Goal: Task Accomplishment & Management: Use online tool/utility

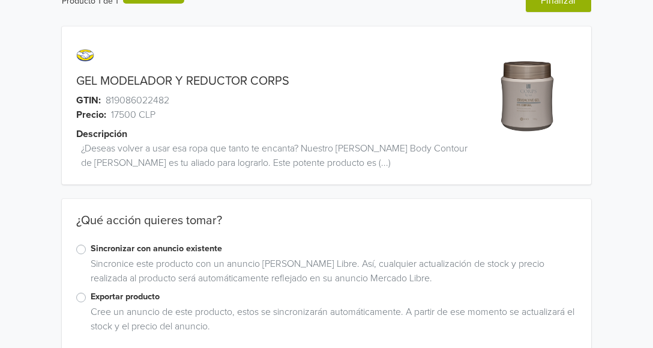
scroll to position [44, 0]
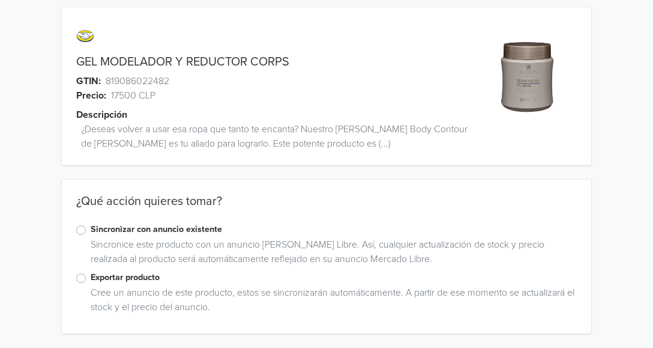
click at [91, 279] on label "Exportar producto" at bounding box center [334, 277] width 486 height 13
click at [0, 0] on input "Exportar producto" at bounding box center [0, 0] width 0 height 0
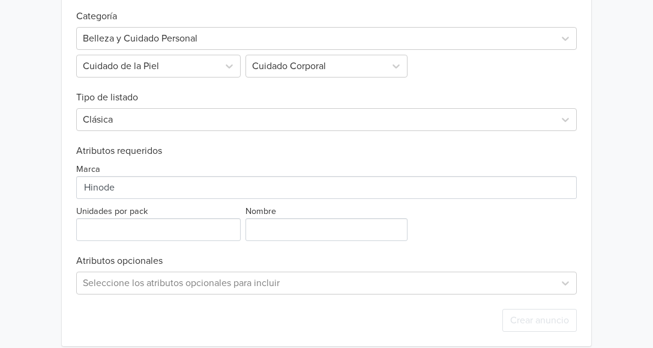
scroll to position [449, 0]
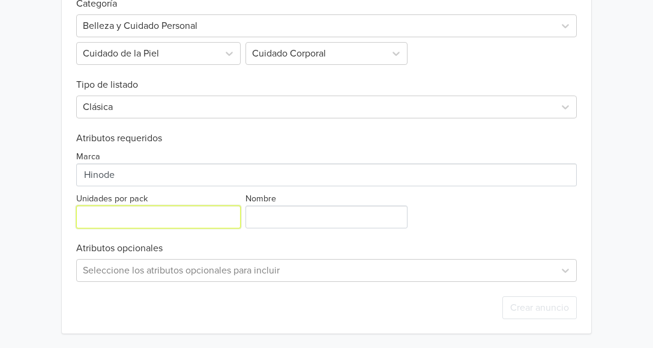
click at [157, 214] on input "Unidades por pack" at bounding box center [158, 216] width 164 height 23
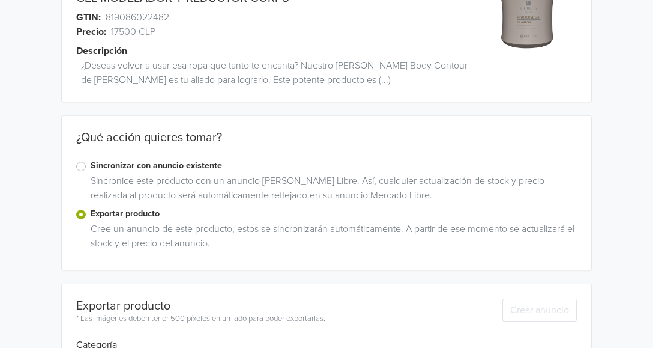
scroll to position [89, 0]
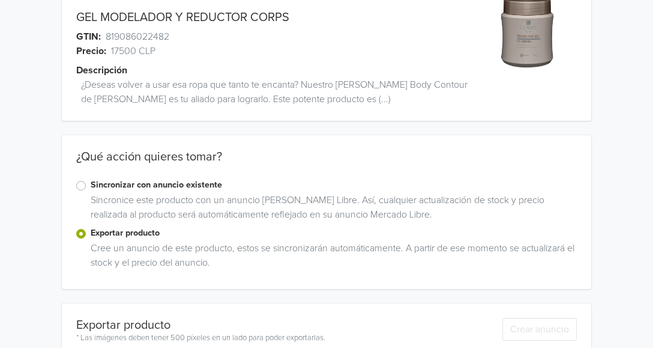
click at [91, 185] on label "Sincronizar con anuncio existente" at bounding box center [334, 184] width 486 height 13
click at [0, 0] on input "Sincronizar con anuncio existente" at bounding box center [0, 0] width 0 height 0
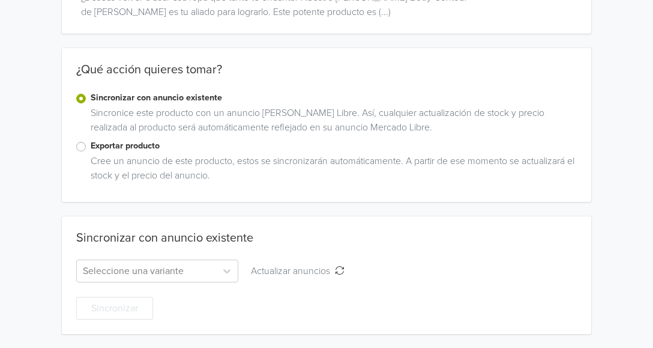
scroll to position [176, 0]
click at [228, 268] on icon at bounding box center [227, 270] width 12 height 12
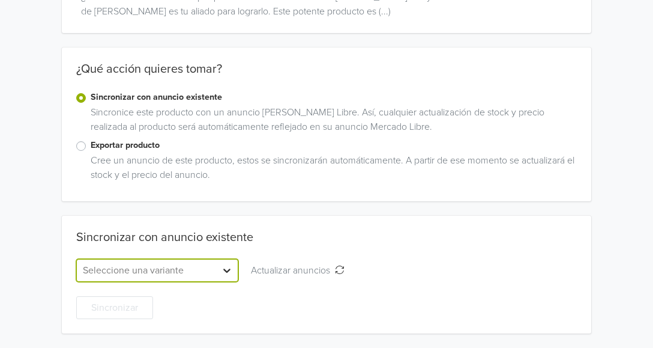
click at [228, 268] on icon at bounding box center [227, 270] width 12 height 12
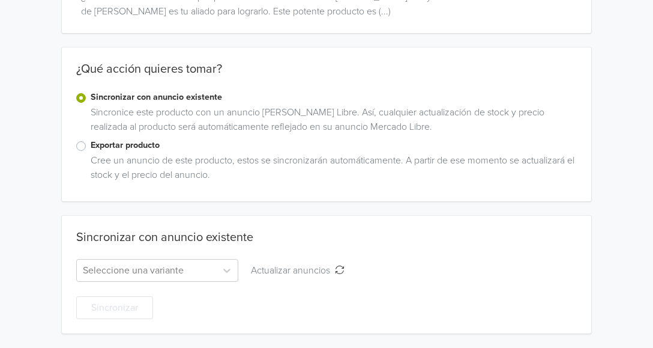
click at [91, 147] on label "Exportar producto" at bounding box center [334, 145] width 486 height 13
click at [0, 0] on input "Exportar producto" at bounding box center [0, 0] width 0 height 0
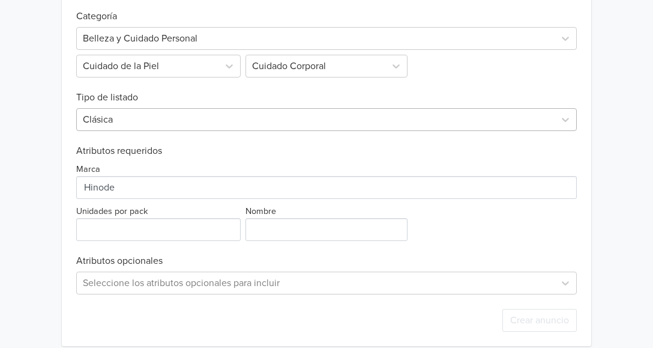
scroll to position [449, 0]
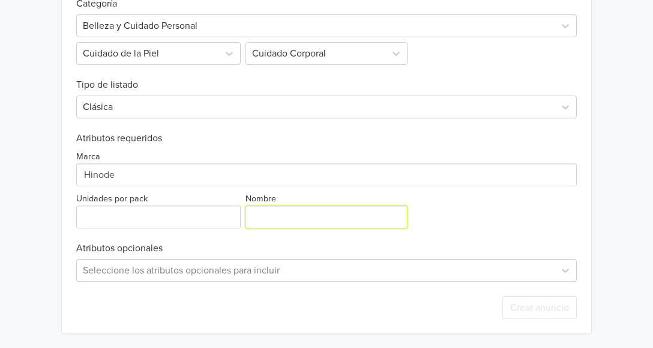
click at [256, 214] on input "Nombre" at bounding box center [327, 216] width 162 height 23
type input "Gel Corps"
click at [227, 272] on div "Seleccione los atributos opcionales para incluir" at bounding box center [326, 270] width 501 height 23
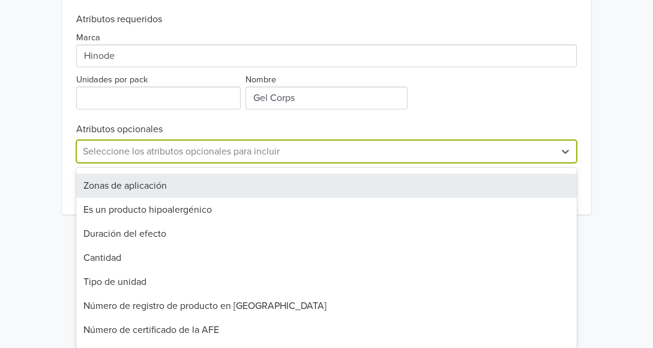
scroll to position [180, 0]
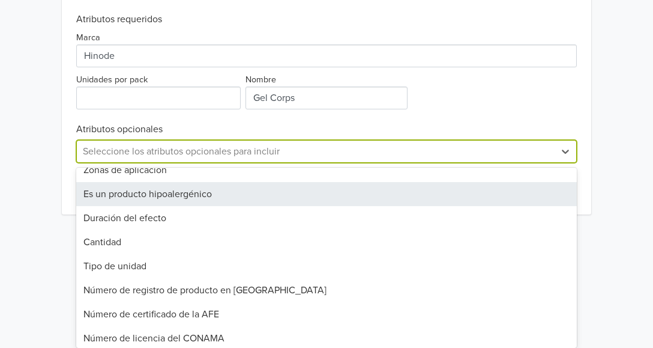
click at [207, 192] on div "Es un producto hipoalergénico" at bounding box center [326, 194] width 501 height 24
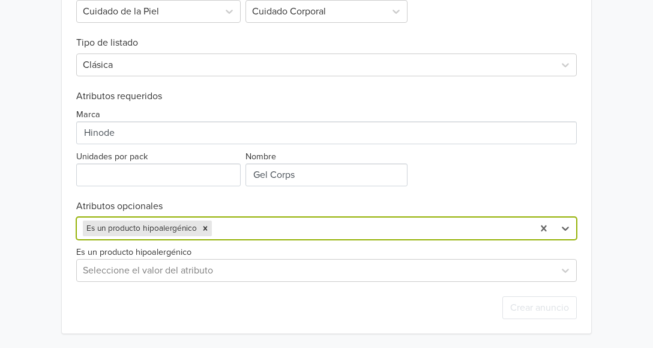
scroll to position [491, 0]
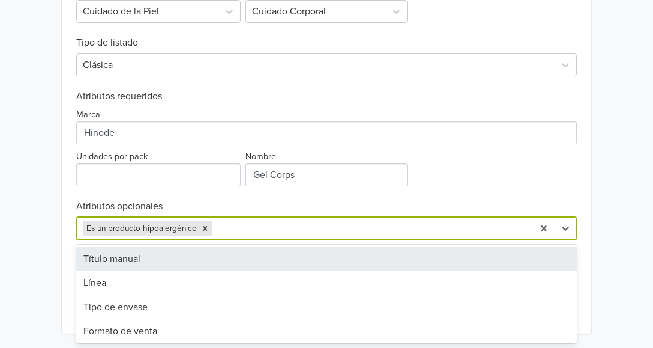
click at [258, 224] on div at bounding box center [370, 228] width 313 height 17
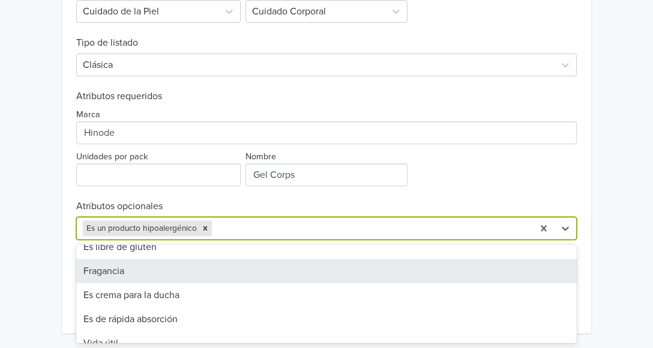
scroll to position [600, 0]
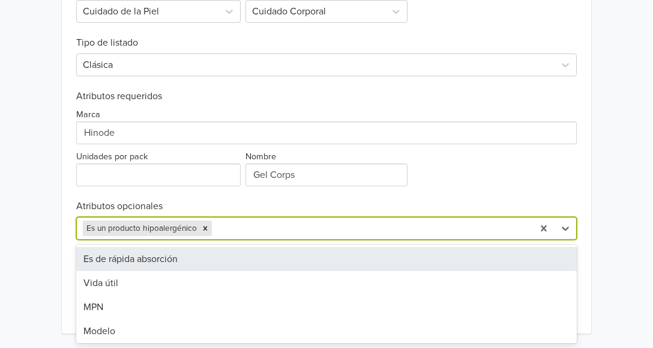
click at [162, 252] on div "Es de rápida absorción" at bounding box center [326, 259] width 501 height 24
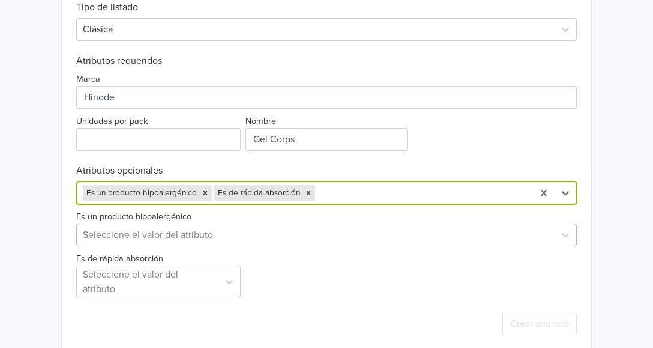
scroll to position [543, 0]
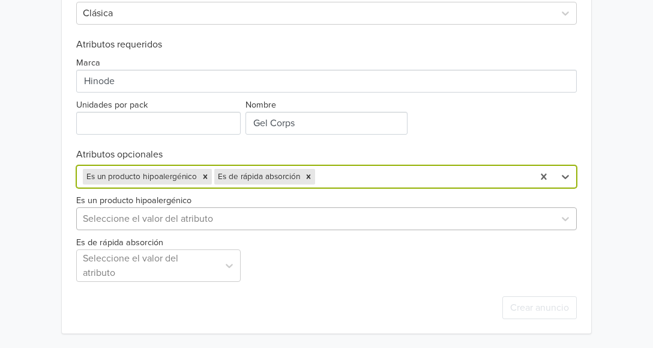
click at [321, 213] on div at bounding box center [316, 218] width 466 height 17
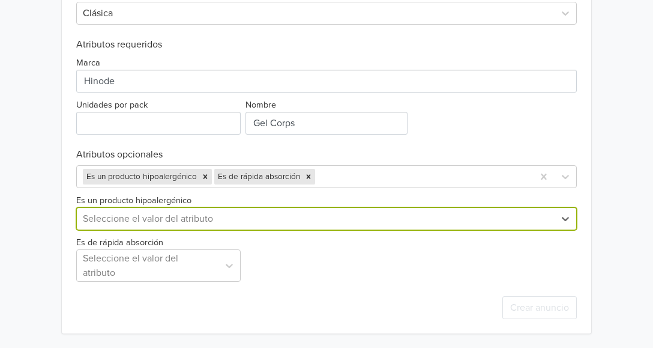
click at [321, 213] on div at bounding box center [316, 218] width 466 height 17
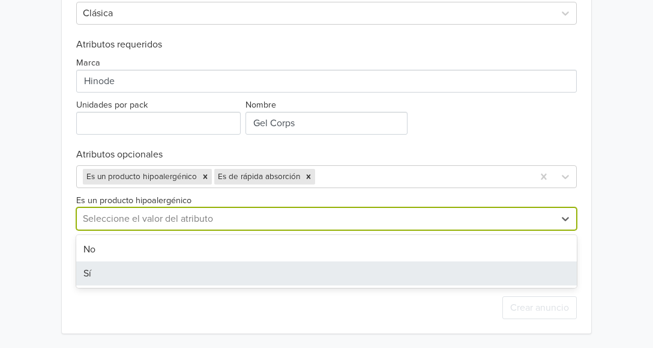
click at [127, 272] on div "Sí" at bounding box center [326, 273] width 501 height 24
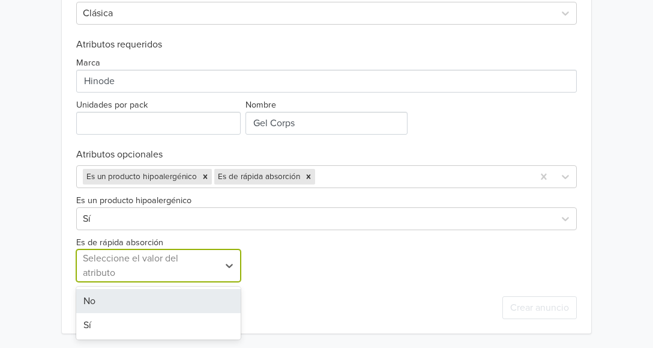
click at [128, 269] on div at bounding box center [148, 265] width 130 height 17
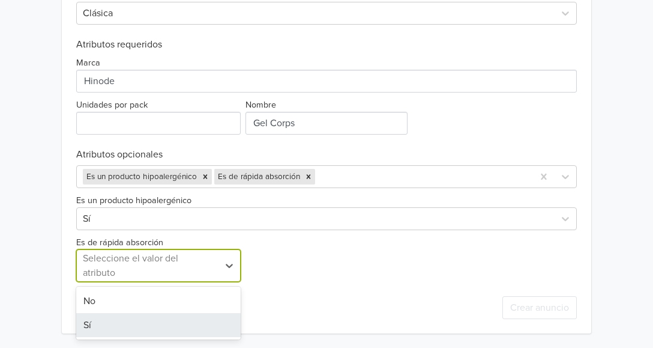
click at [103, 323] on div "Sí" at bounding box center [158, 325] width 164 height 24
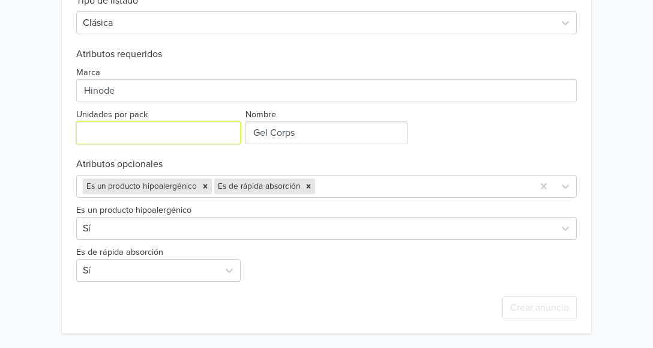
click at [124, 127] on input "Unidades por pack" at bounding box center [158, 132] width 164 height 23
type input "1"
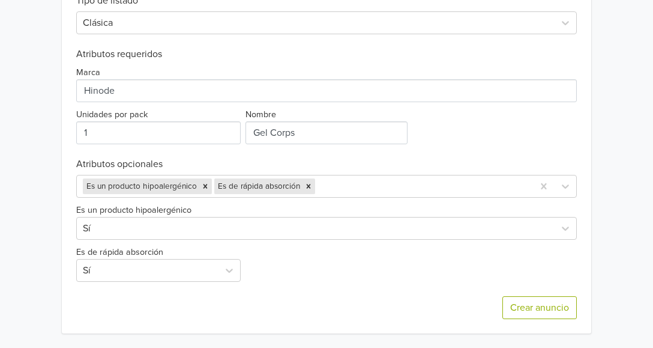
click at [414, 291] on div "Crear anuncio" at bounding box center [326, 308] width 501 height 52
click at [517, 306] on button "Crear anuncio" at bounding box center [539, 307] width 74 height 23
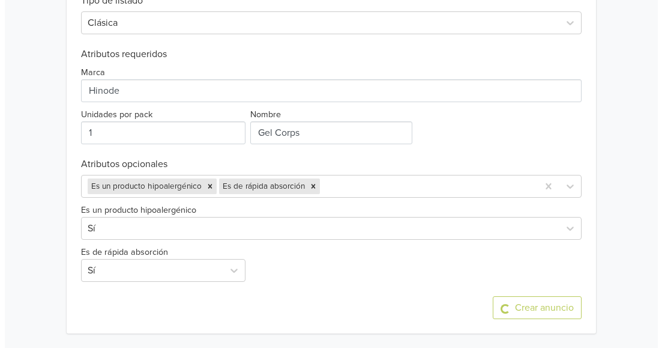
scroll to position [0, 0]
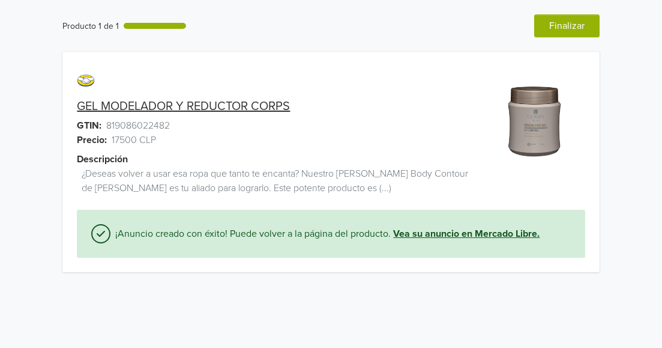
click at [420, 234] on link "Vea su anuncio en Mercado Libre." at bounding box center [466, 233] width 146 height 14
click at [253, 107] on link "GEL MODELADOR Y REDUCTOR CORPS" at bounding box center [183, 106] width 213 height 14
click at [547, 20] on button "Finalizar" at bounding box center [566, 25] width 65 height 23
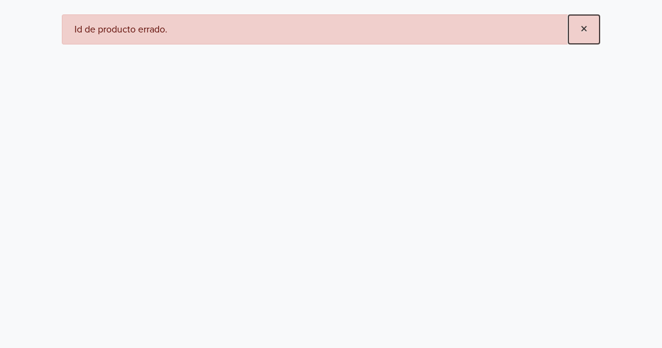
click at [579, 22] on button "×" at bounding box center [583, 29] width 31 height 29
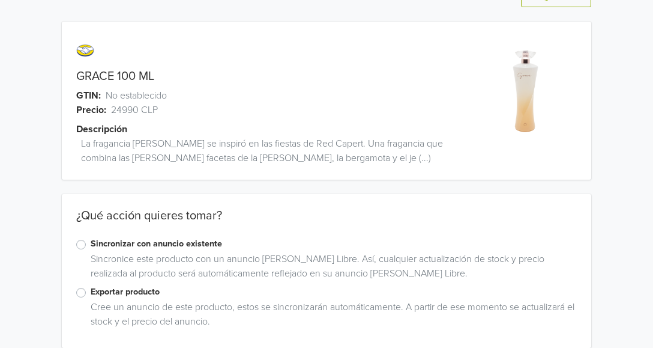
scroll to position [44, 0]
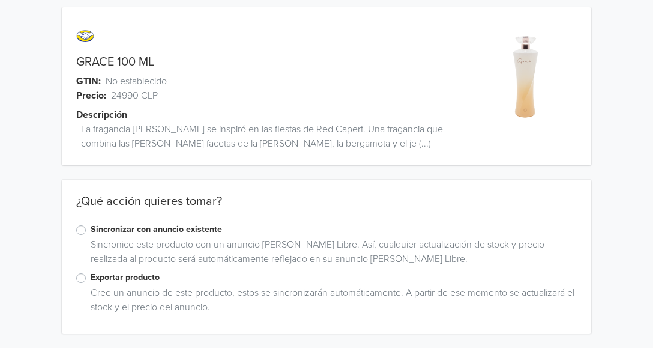
click at [91, 282] on label "Exportar producto" at bounding box center [334, 277] width 486 height 13
click at [0, 0] on input "Exportar producto" at bounding box center [0, 0] width 0 height 0
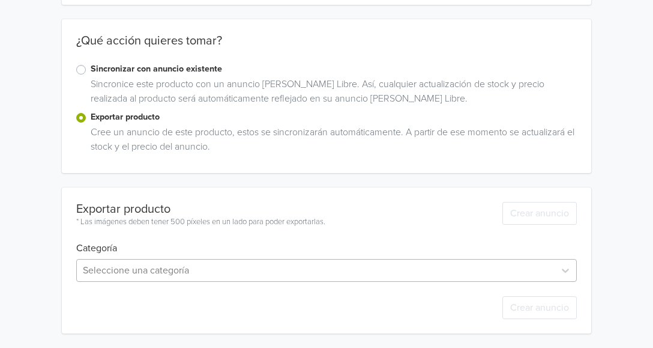
scroll to position [324, 0]
click at [203, 271] on div "Seleccione una categoría" at bounding box center [326, 270] width 501 height 23
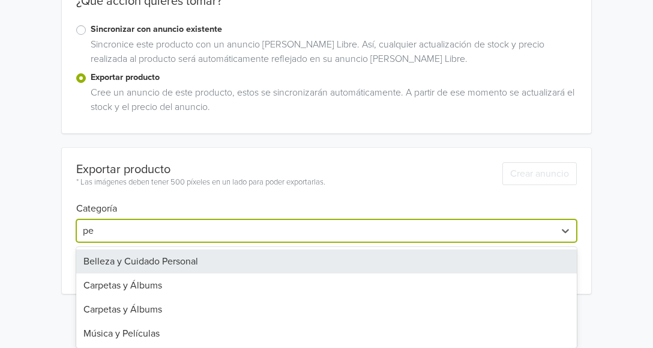
scroll to position [205, 0]
type input "p"
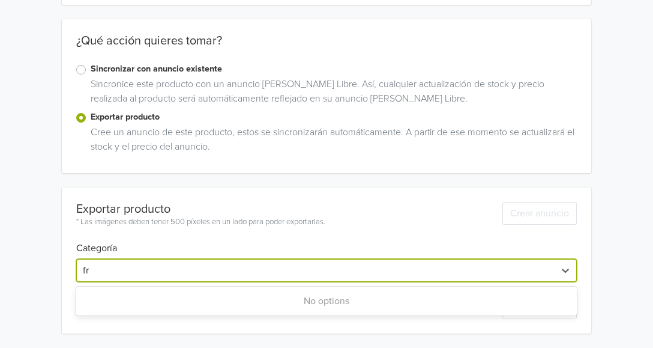
type input "f"
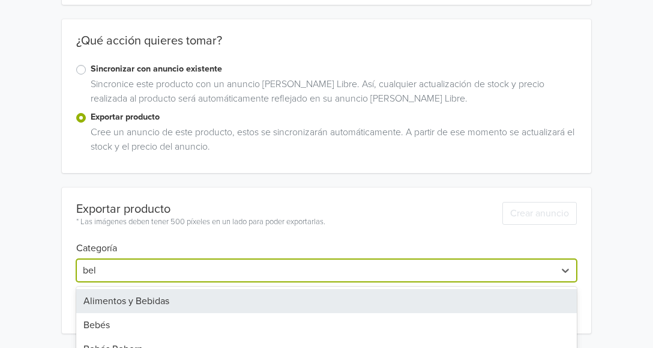
type input "bell"
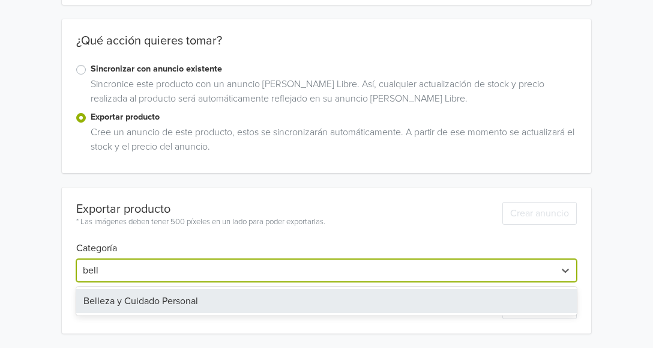
click at [145, 295] on div "Belleza y Cuidado Personal" at bounding box center [326, 301] width 501 height 24
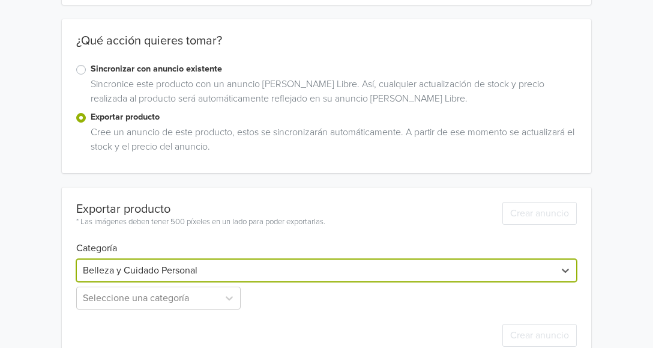
scroll to position [232, 0]
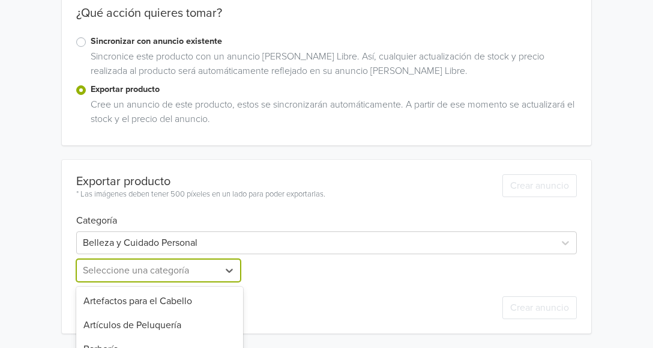
click at [151, 271] on div "13 results available. Use Up and Down to choose options, press Enter to select …" at bounding box center [159, 270] width 167 height 23
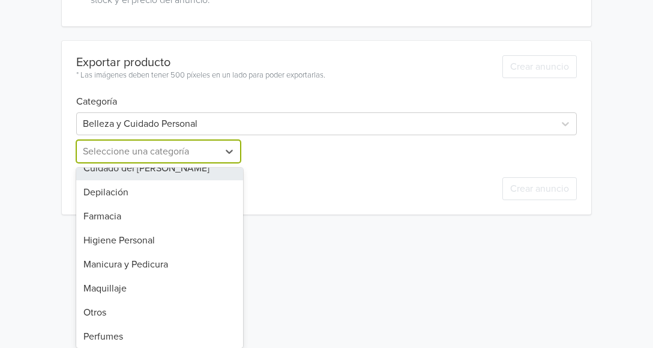
scroll to position [137, 0]
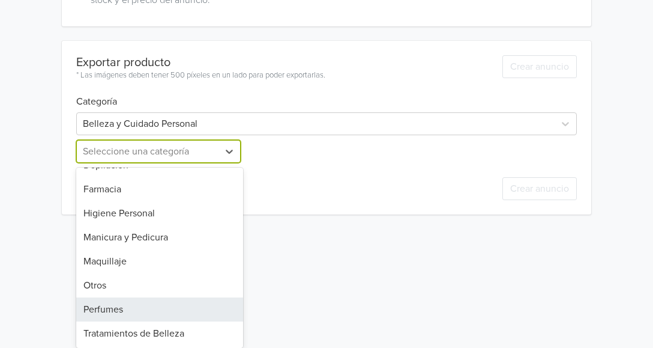
click at [117, 309] on div "Perfumes" at bounding box center [159, 309] width 167 height 24
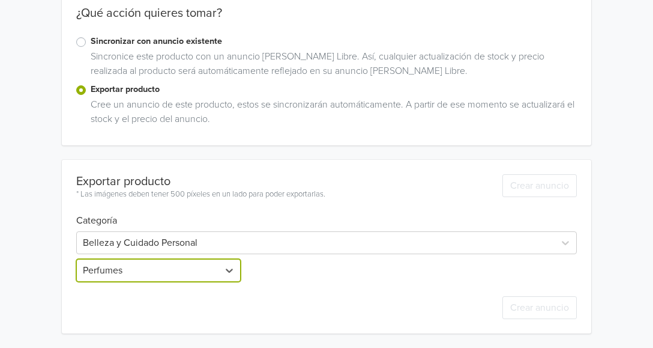
click at [119, 310] on div "Exportar producto * Las imágenes deben tener 500 píxeles en un lado para poder …" at bounding box center [326, 246] width 501 height 173
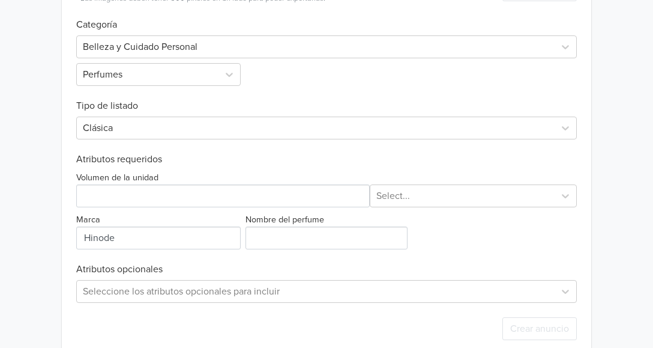
scroll to position [449, 0]
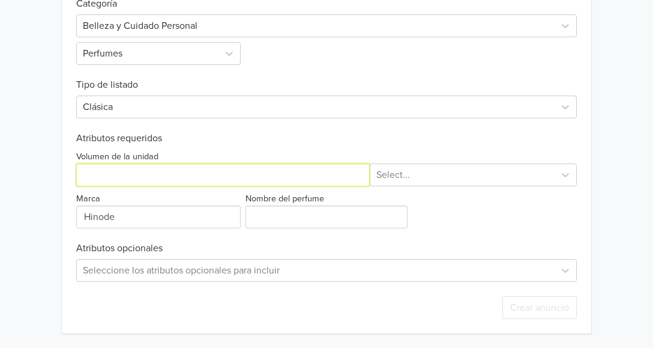
click at [211, 176] on input "Volumen de la unidad" at bounding box center [223, 174] width 294 height 23
type input "100"
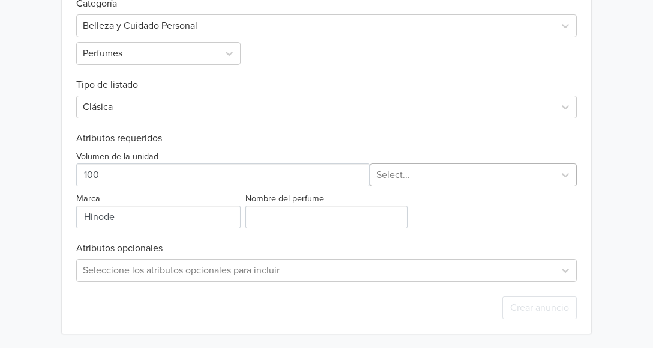
click at [465, 177] on div at bounding box center [462, 174] width 172 height 17
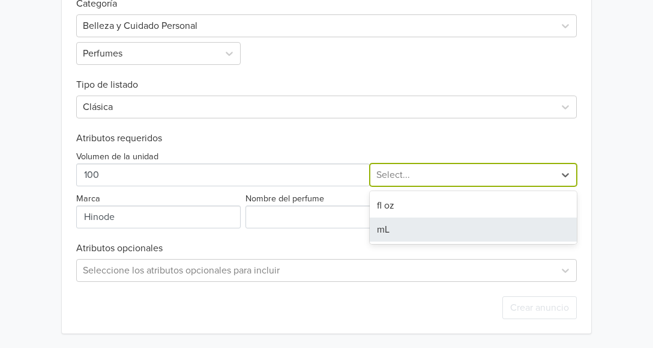
click at [421, 233] on div "mL" at bounding box center [473, 229] width 207 height 24
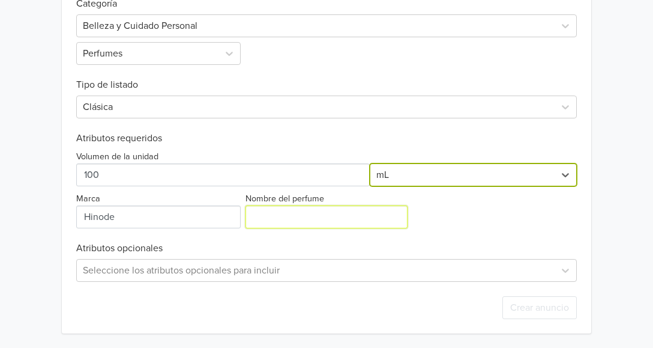
click at [295, 221] on input "Nombre del perfume" at bounding box center [327, 216] width 162 height 23
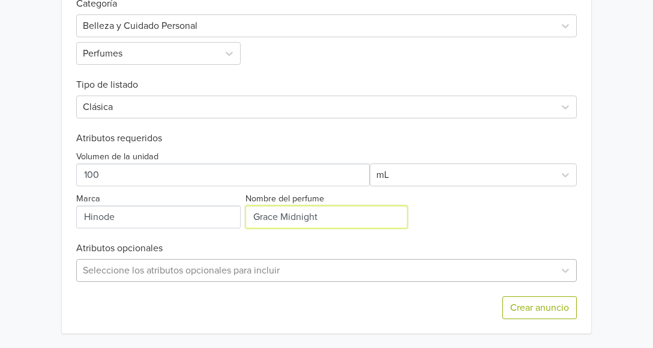
type input "Grace Midnight"
click at [220, 271] on div "Seleccione los atributos opcionales para incluir" at bounding box center [326, 270] width 501 height 23
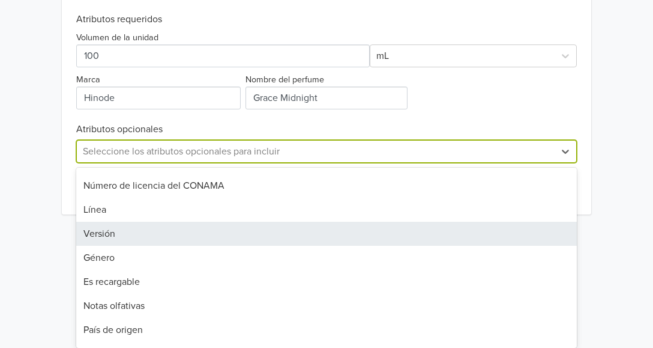
scroll to position [60, 0]
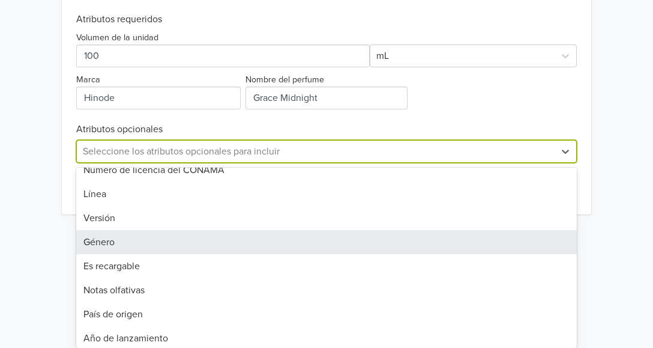
click at [131, 242] on div "Género" at bounding box center [326, 242] width 501 height 24
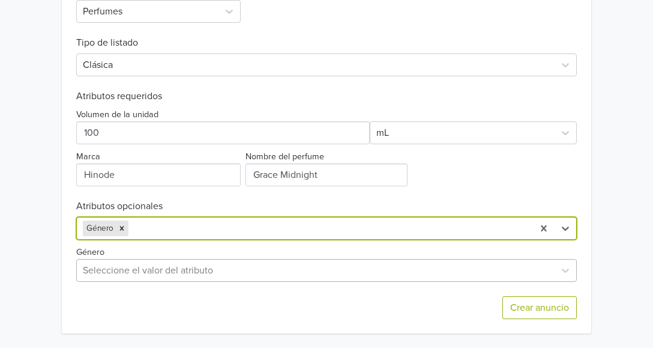
scroll to position [579, 0]
click at [145, 268] on div "Seleccione el valor del atributo" at bounding box center [326, 270] width 501 height 23
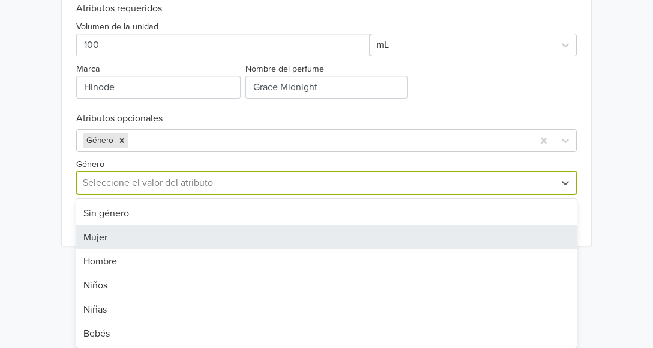
click at [102, 232] on div "Mujer" at bounding box center [326, 237] width 501 height 24
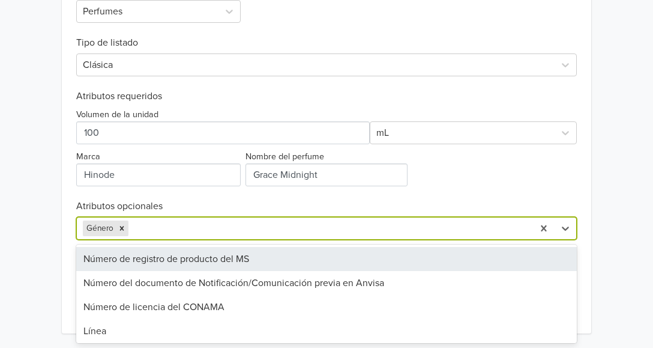
click at [184, 230] on div at bounding box center [329, 228] width 396 height 17
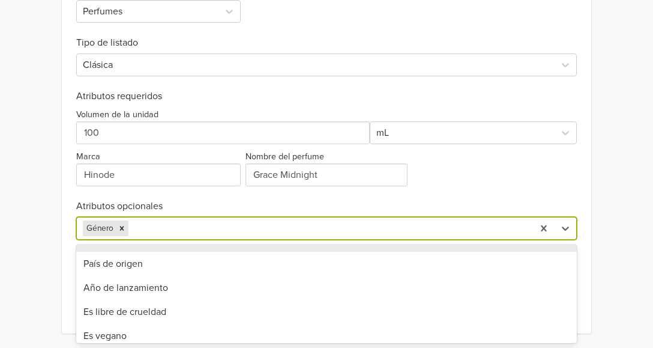
scroll to position [180, 0]
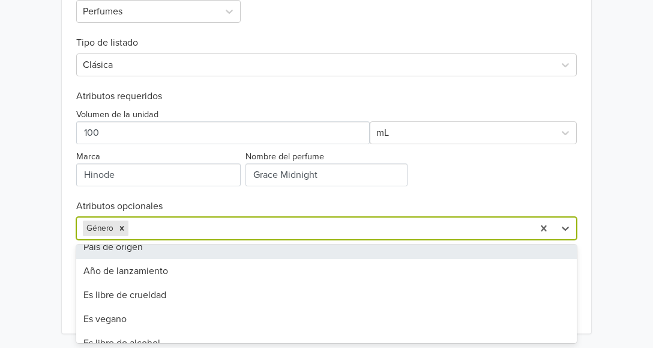
click at [165, 252] on div "País de origen" at bounding box center [326, 247] width 501 height 24
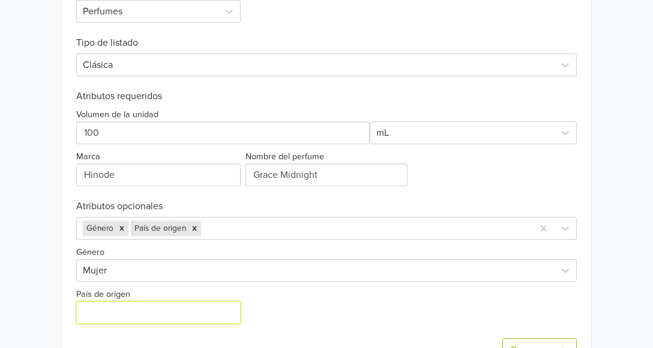
click at [143, 306] on input "País de origen" at bounding box center [158, 312] width 164 height 23
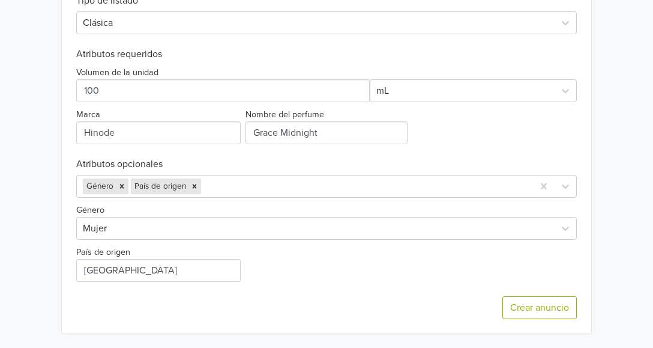
click at [275, 282] on div "Crear anuncio" at bounding box center [326, 308] width 501 height 52
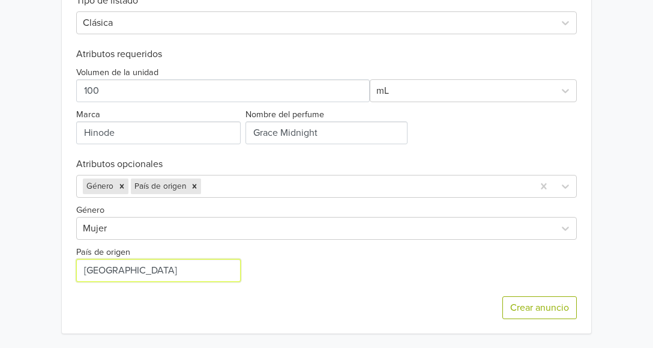
click at [136, 265] on input "País de origen" at bounding box center [158, 270] width 164 height 23
type input "Brazil"
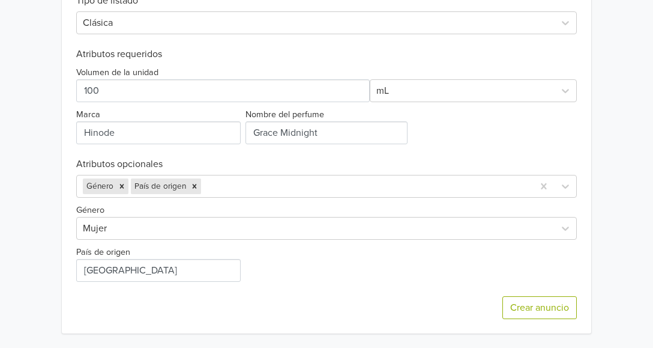
click at [309, 282] on div "Crear anuncio" at bounding box center [326, 308] width 501 height 52
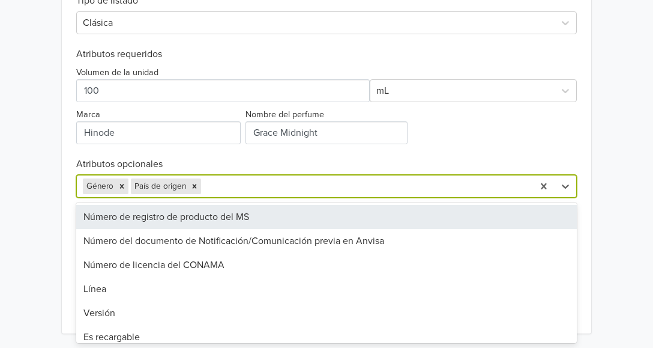
click at [223, 185] on div at bounding box center [365, 186] width 324 height 17
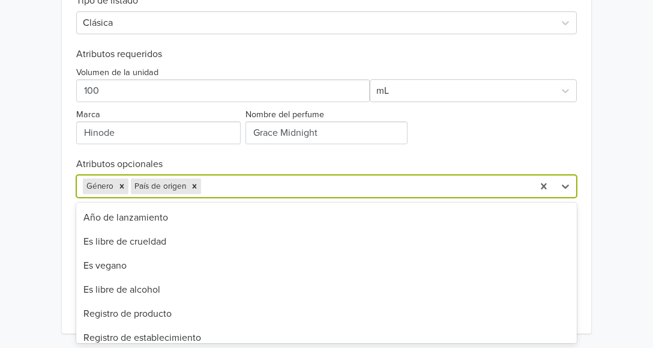
scroll to position [180, 0]
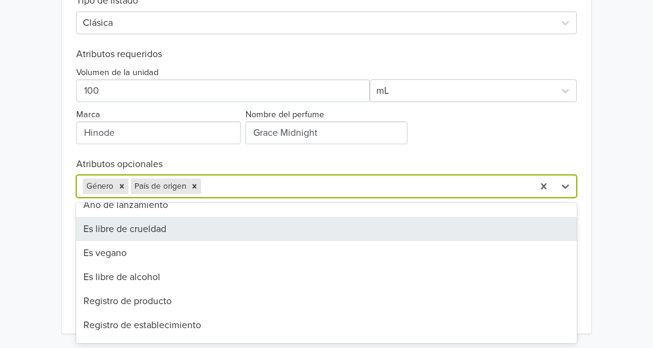
click at [143, 224] on div "Es libre de crueldad" at bounding box center [326, 229] width 501 height 24
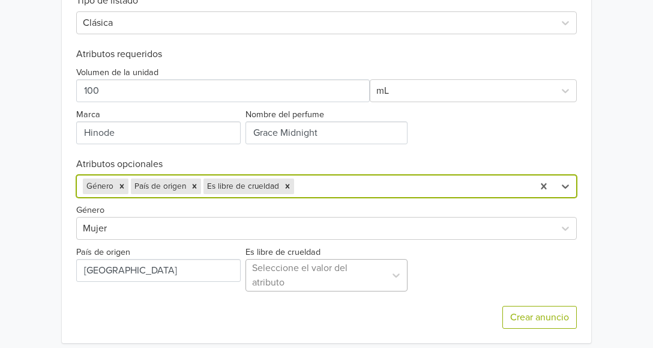
click at [300, 276] on div at bounding box center [315, 275] width 127 height 17
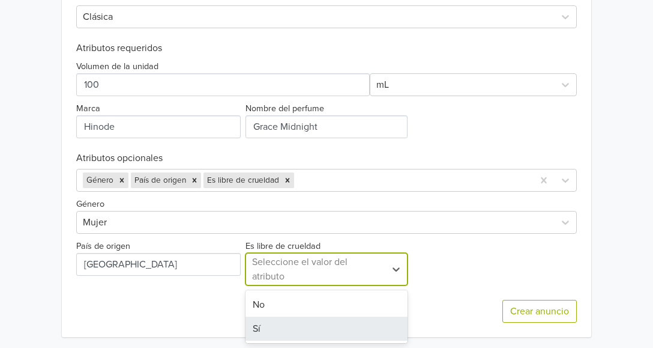
click at [270, 328] on div "Sí" at bounding box center [327, 328] width 162 height 24
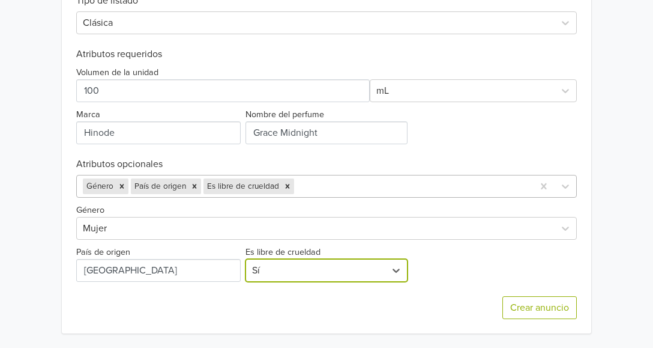
click at [332, 185] on div at bounding box center [412, 186] width 231 height 17
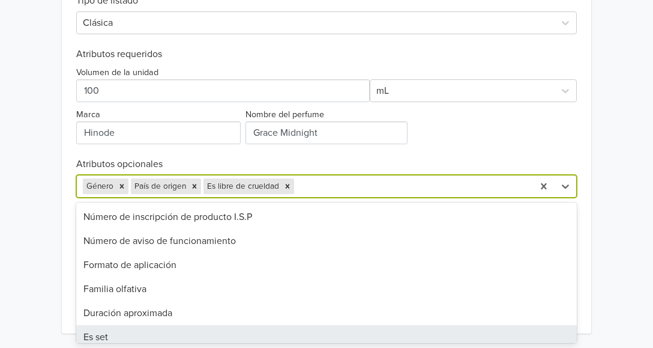
scroll to position [537, 0]
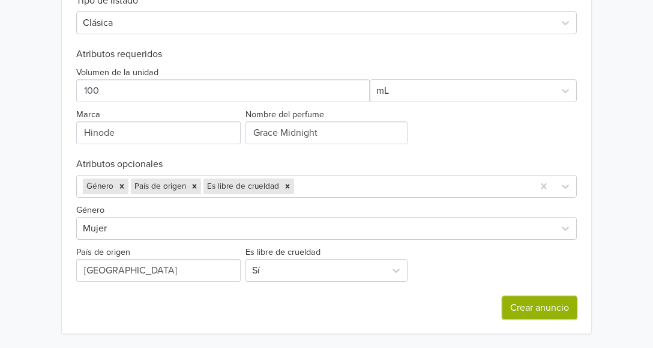
click at [541, 310] on button "Crear anuncio" at bounding box center [539, 307] width 74 height 23
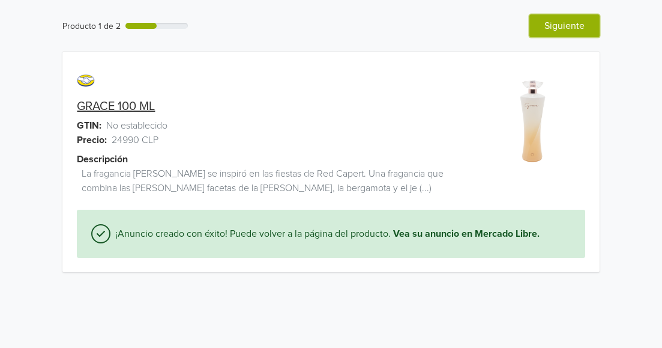
click at [564, 29] on button "Siguiente" at bounding box center [564, 25] width 70 height 23
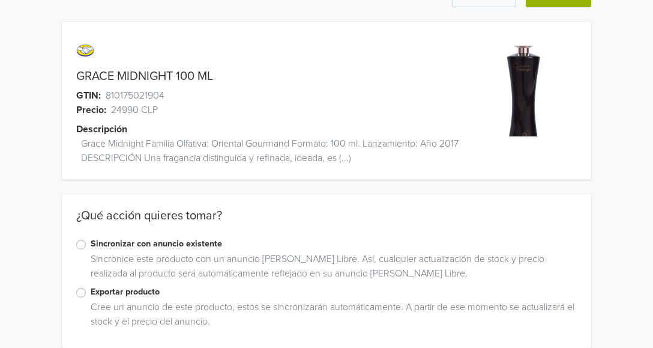
scroll to position [44, 0]
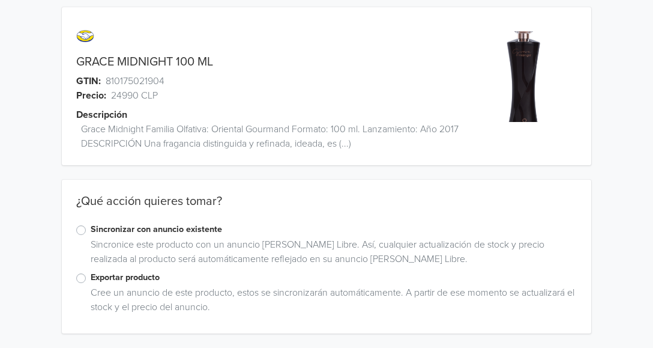
click at [91, 279] on label "Exportar producto" at bounding box center [334, 277] width 486 height 13
click at [0, 0] on input "Exportar producto" at bounding box center [0, 0] width 0 height 0
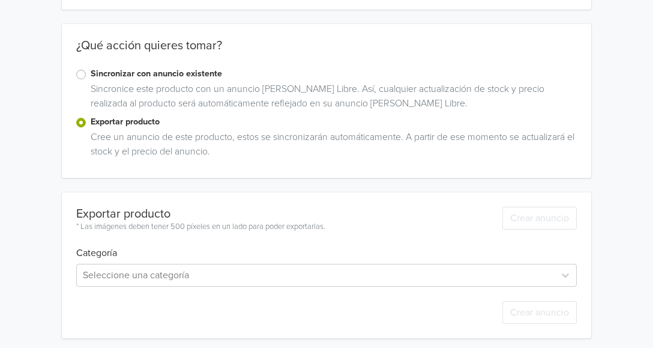
scroll to position [205, 0]
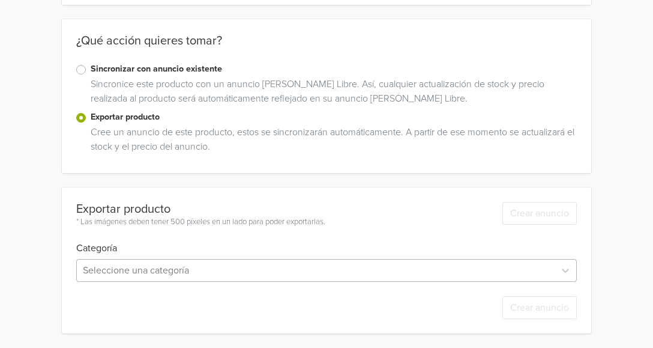
click at [155, 264] on div "Seleccione una categoría" at bounding box center [326, 270] width 501 height 23
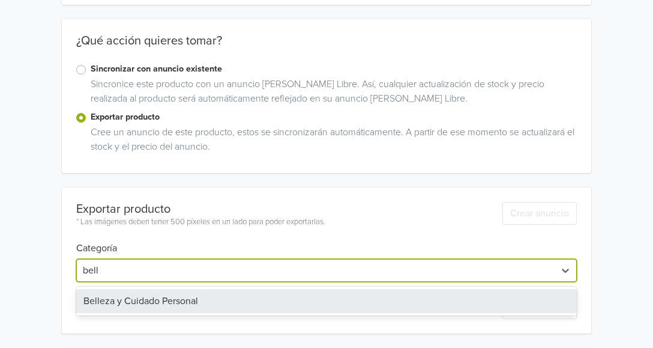
type input "belle"
click at [140, 300] on div "Belleza y Cuidado Personal" at bounding box center [326, 301] width 501 height 24
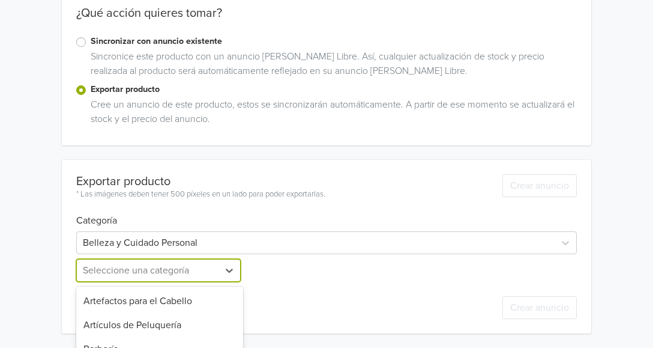
click at [160, 270] on div "13 results available. Use Up and Down to choose options, press Enter to select …" at bounding box center [159, 270] width 167 height 23
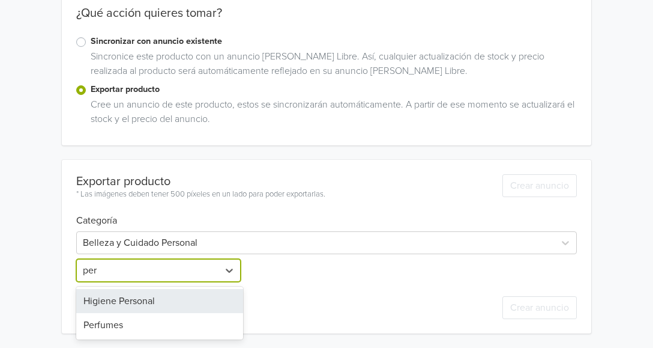
scroll to position [232, 0]
type input "perf"
click at [145, 297] on div "Perfumes" at bounding box center [159, 301] width 167 height 24
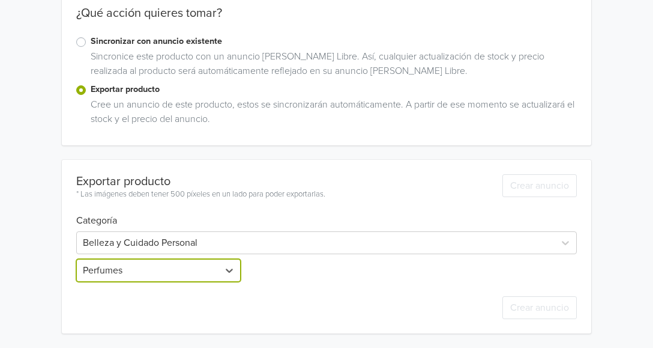
scroll to position [351, 0]
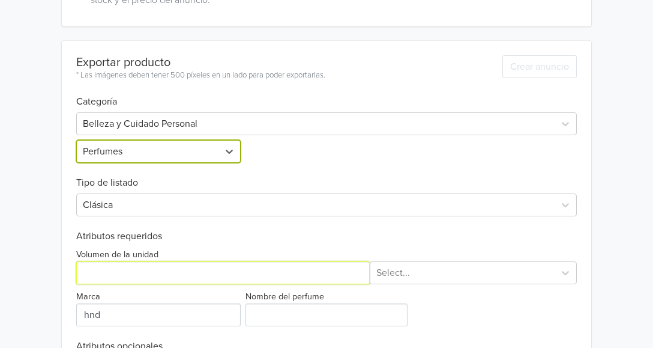
click at [147, 273] on input "Volumen de la unidad" at bounding box center [223, 272] width 294 height 23
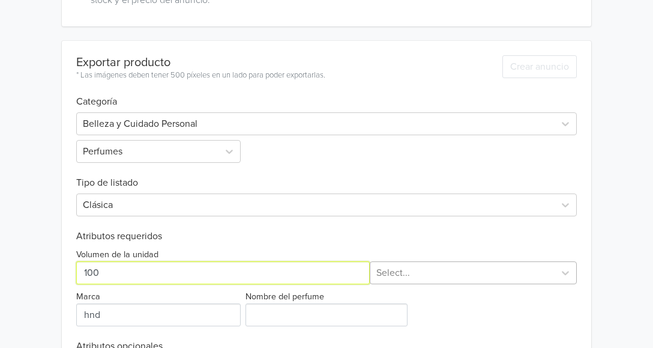
type input "100"
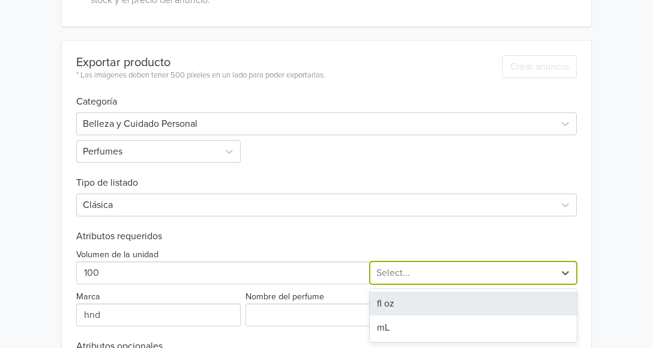
click at [435, 273] on div at bounding box center [462, 272] width 172 height 17
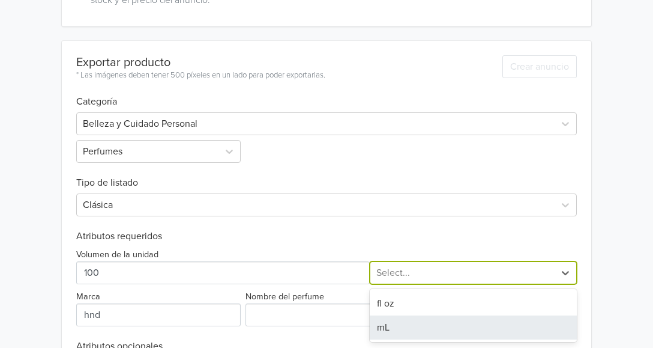
click at [405, 330] on div "mL" at bounding box center [473, 327] width 207 height 24
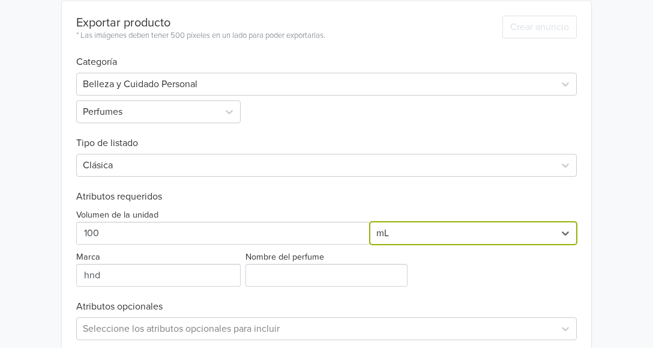
scroll to position [449, 0]
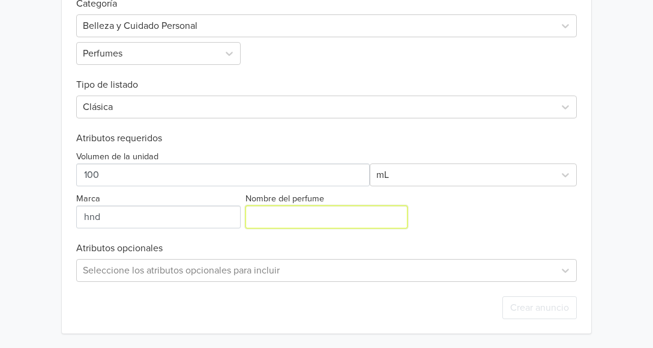
click at [274, 213] on input "Nombre del perfume" at bounding box center [327, 216] width 162 height 23
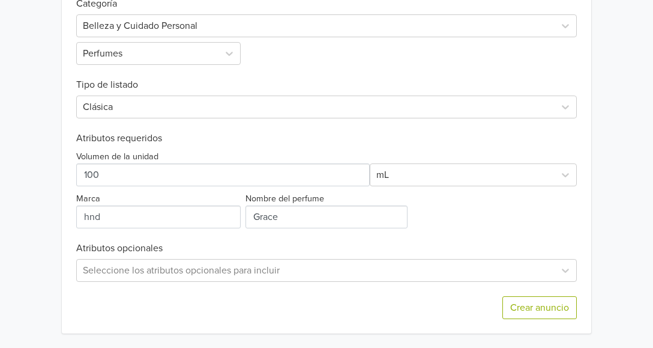
click at [318, 213] on input "Nombre del perfume" at bounding box center [327, 216] width 162 height 23
type input "Grace Midnight"
click at [532, 306] on button "Crear anuncio" at bounding box center [539, 307] width 74 height 23
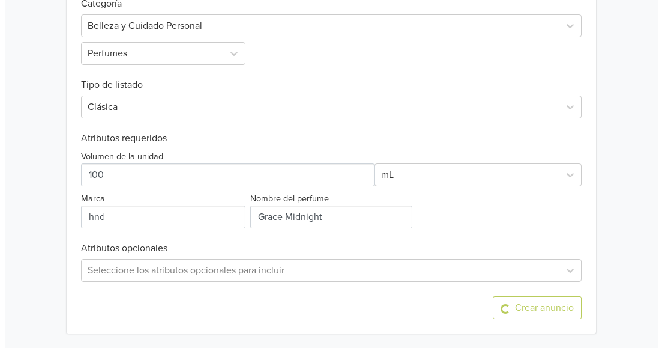
scroll to position [0, 0]
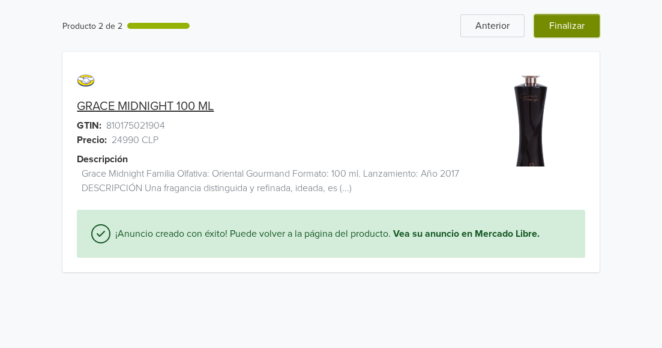
click at [571, 25] on button "Finalizar" at bounding box center [566, 25] width 65 height 23
